Goal: Navigation & Orientation: Find specific page/section

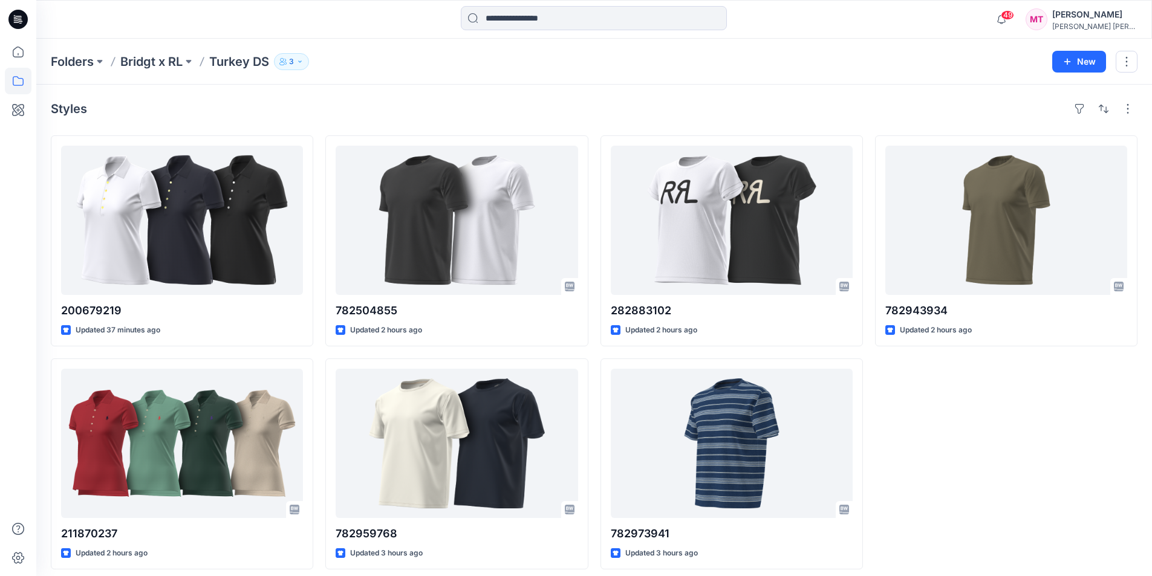
scroll to position [8, 0]
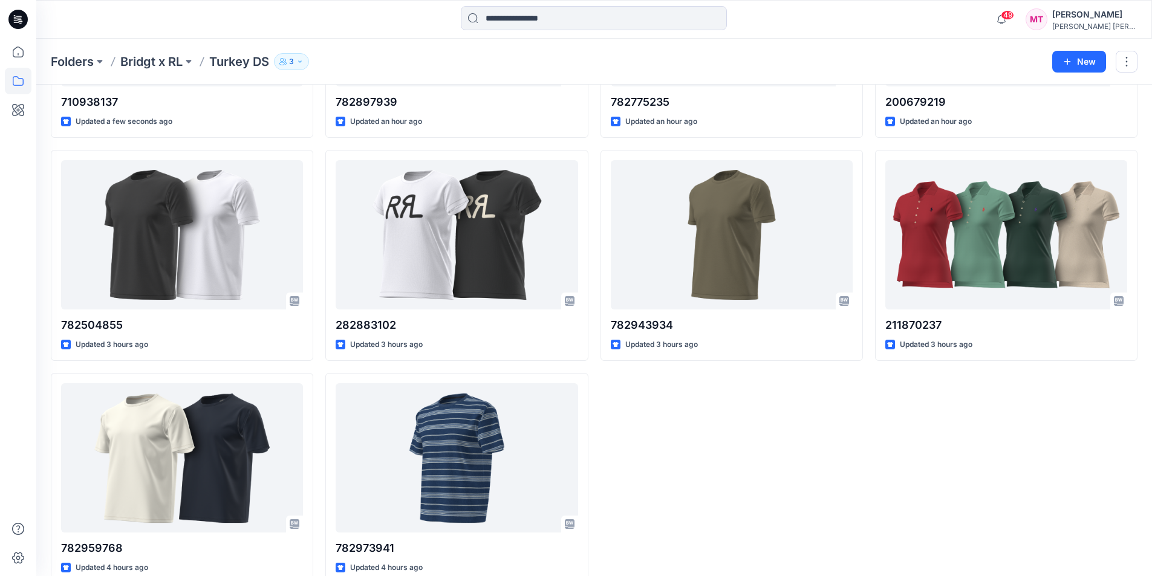
scroll to position [232, 0]
